Goal: Task Accomplishment & Management: Manage account settings

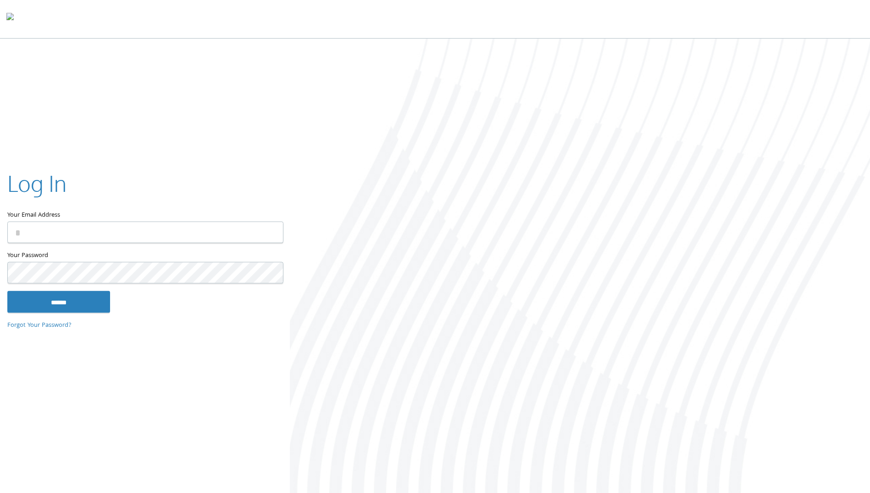
type input "**********"
click at [94, 304] on input "******" at bounding box center [58, 302] width 103 height 22
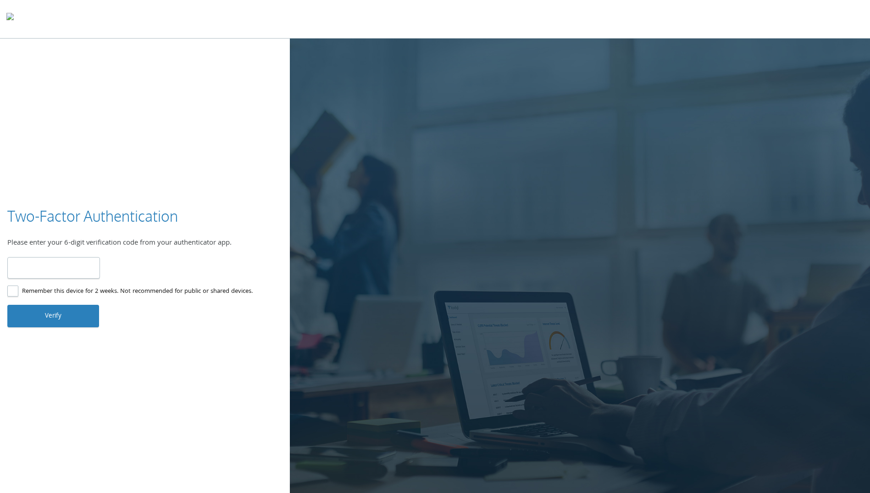
click at [28, 263] on input "number" at bounding box center [53, 268] width 93 height 22
type input "******"
